Goal: Information Seeking & Learning: Learn about a topic

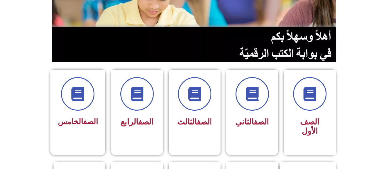
scroll to position [104, 0]
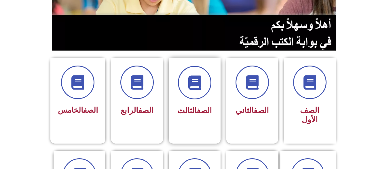
click at [184, 97] on div at bounding box center [195, 82] width 36 height 33
click at [189, 91] on span at bounding box center [194, 82] width 37 height 37
click at [192, 84] on icon at bounding box center [195, 83] width 16 height 16
click at [188, 97] on span at bounding box center [194, 82] width 37 height 37
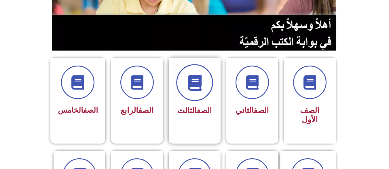
click at [188, 97] on span at bounding box center [194, 82] width 37 height 37
click at [193, 89] on icon at bounding box center [195, 83] width 16 height 16
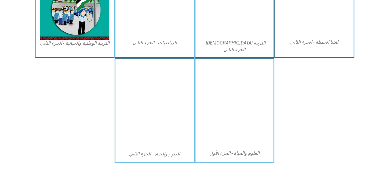
scroll to position [341, 0]
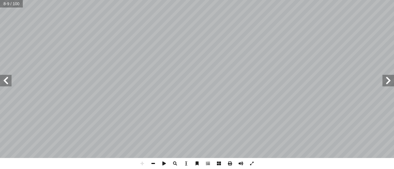
click at [152, 163] on span at bounding box center [153, 163] width 11 height 11
